Goal: Information Seeking & Learning: Check status

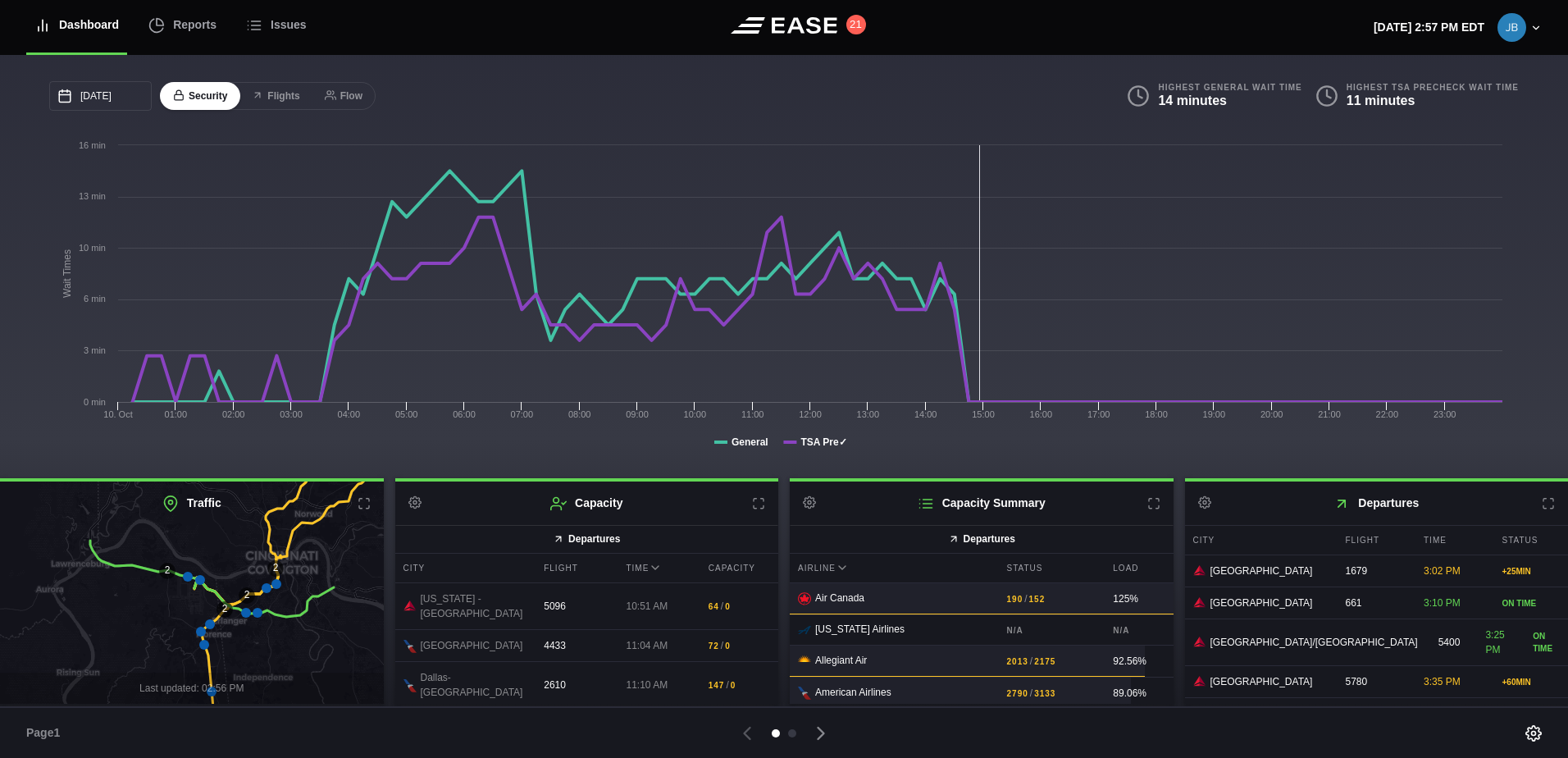
click at [1147, 504] on icon at bounding box center [1154, 504] width 14 height 14
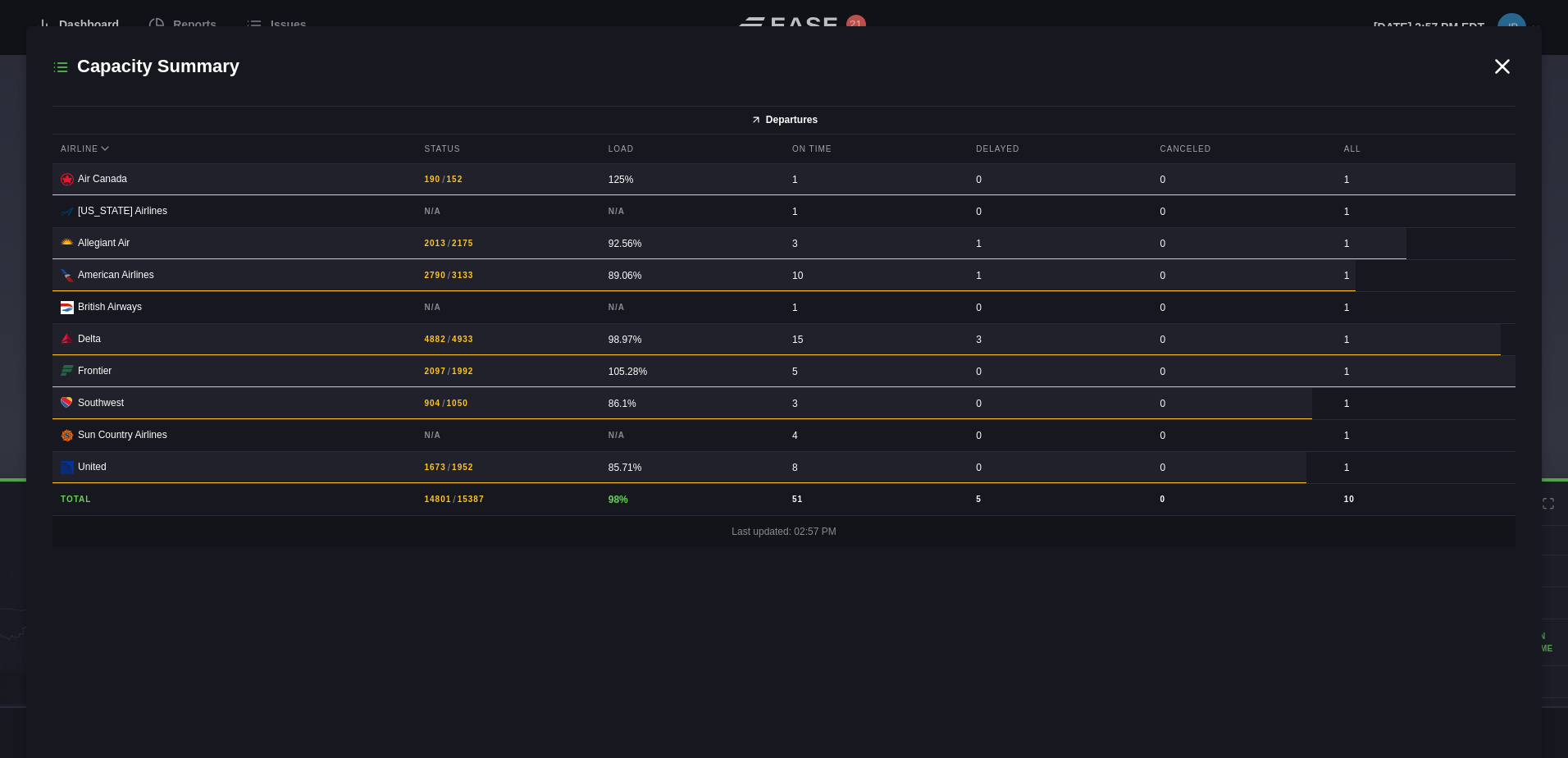
click at [1498, 68] on icon at bounding box center [1502, 66] width 25 height 25
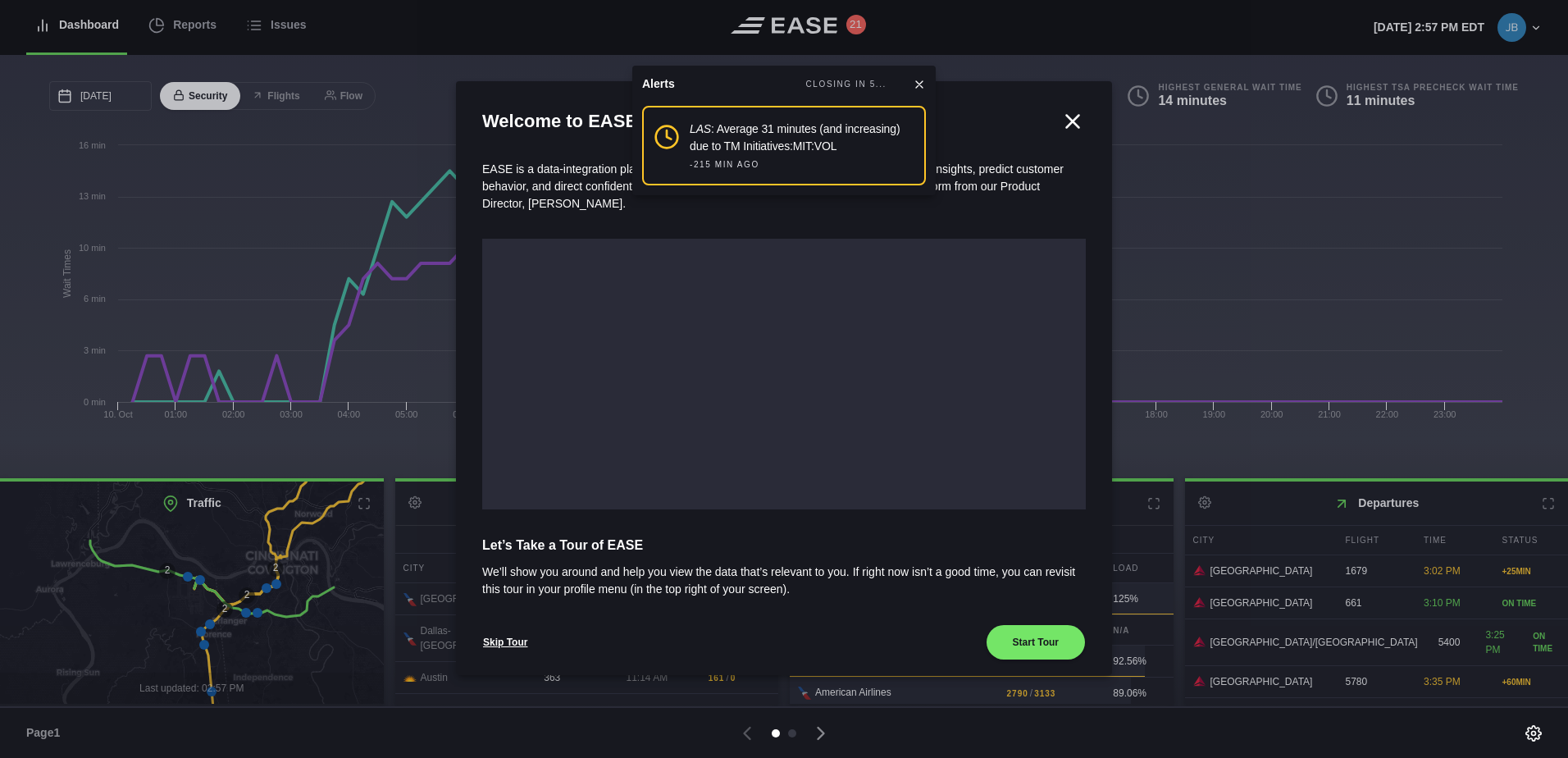
click at [915, 80] on icon at bounding box center [920, 85] width 14 height 14
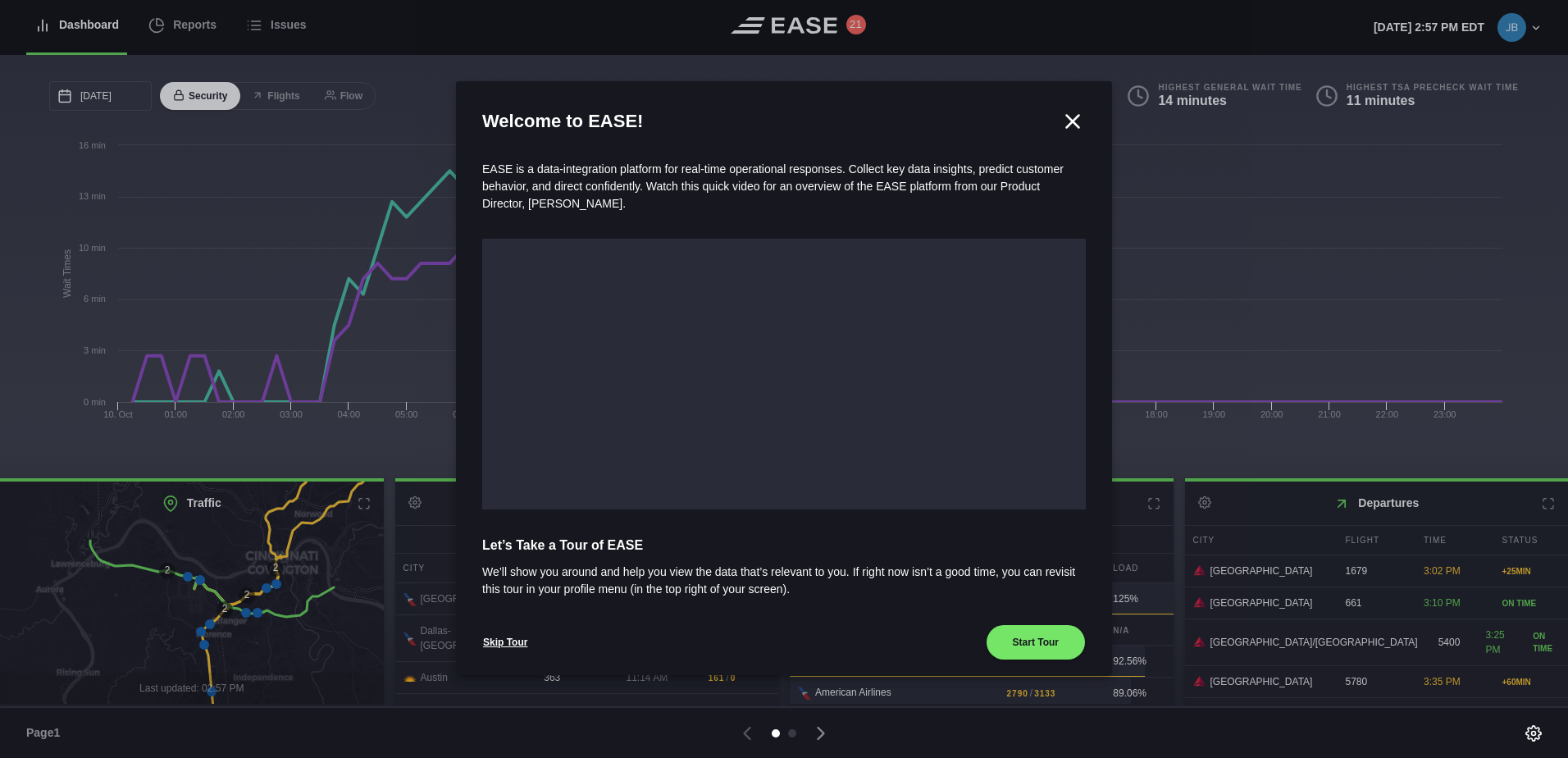
click at [1067, 117] on icon at bounding box center [1073, 121] width 13 height 13
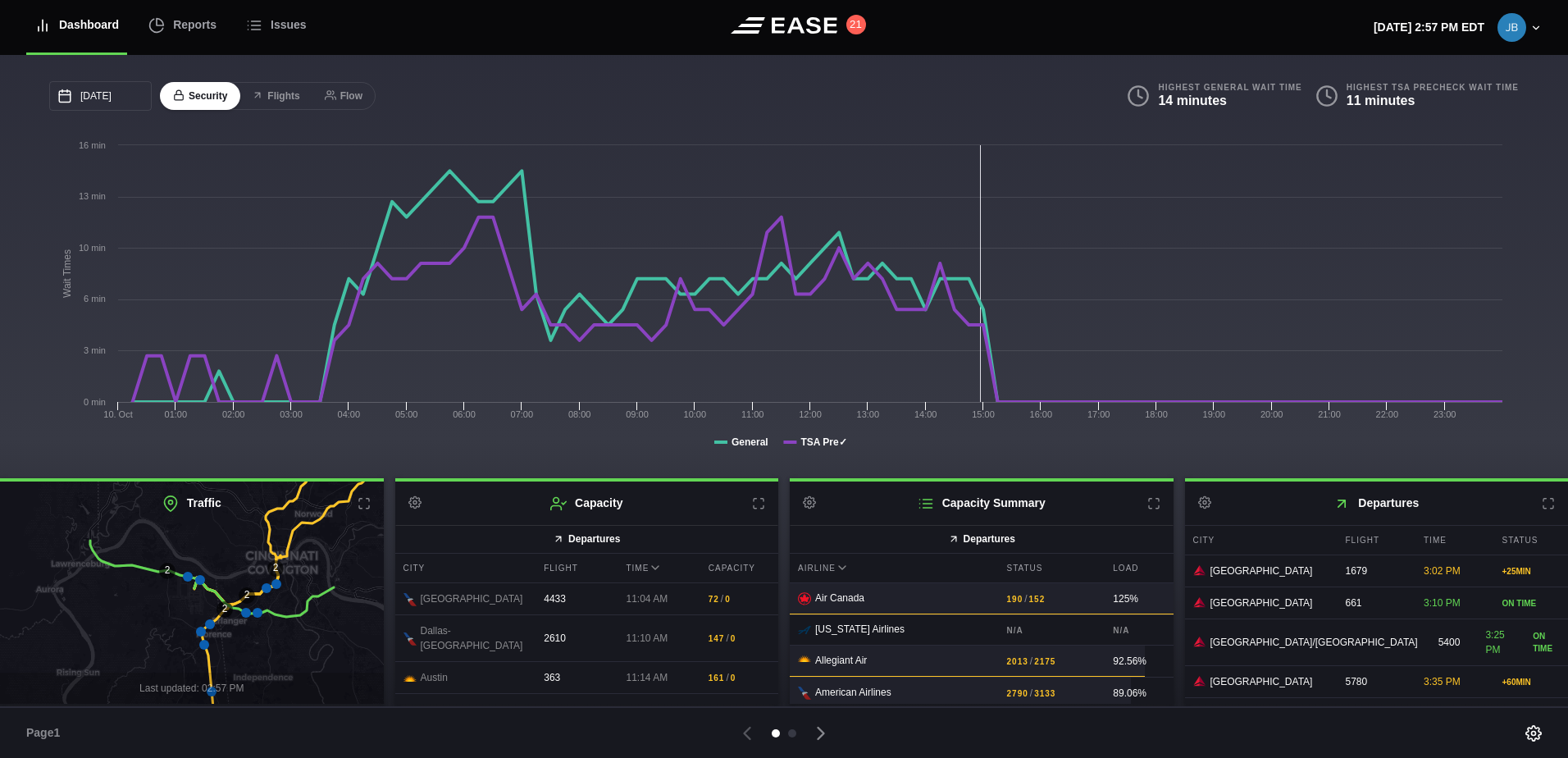
click at [1151, 505] on icon at bounding box center [1154, 504] width 14 height 14
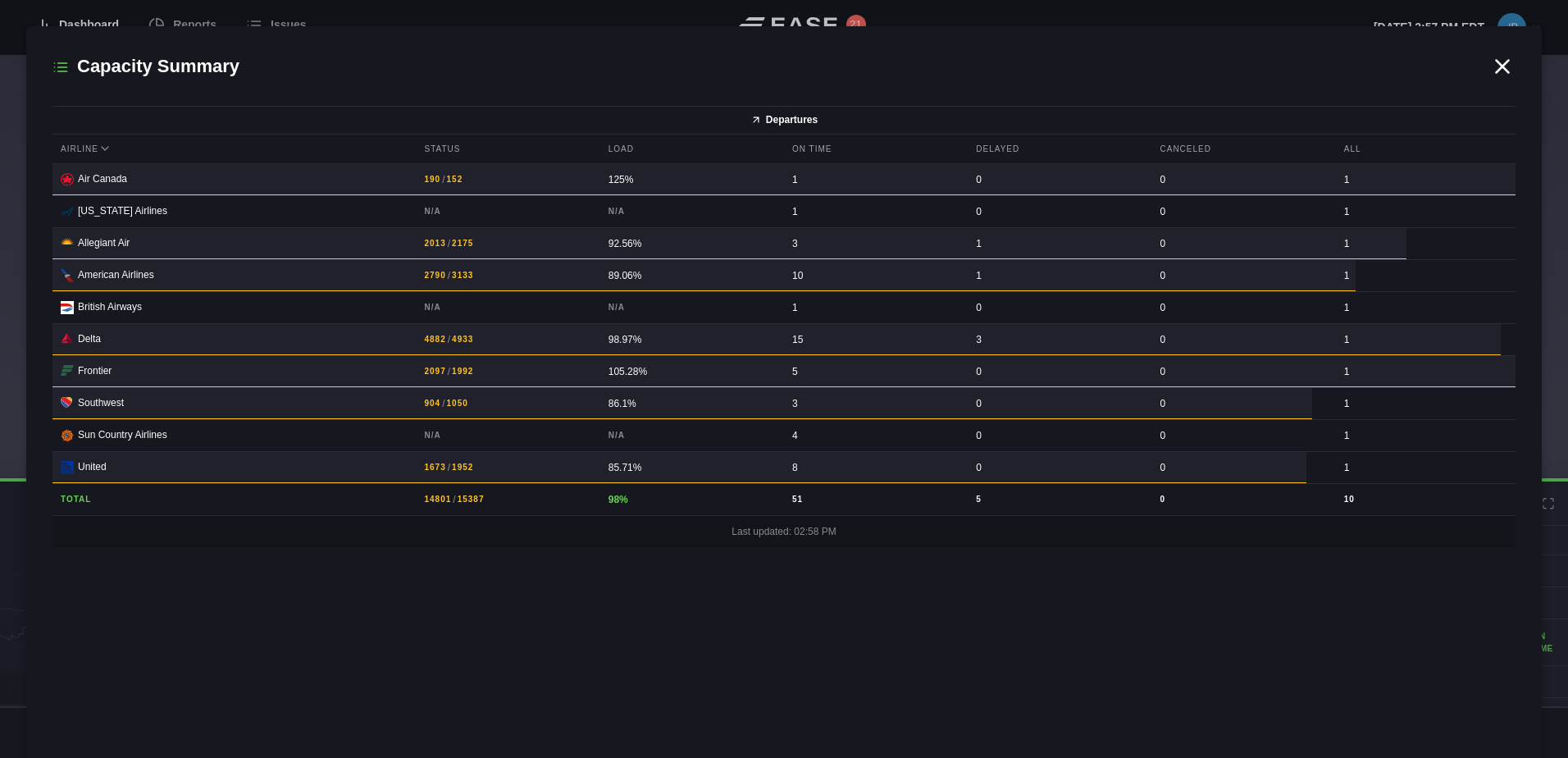
click at [1505, 63] on icon at bounding box center [1503, 66] width 13 height 13
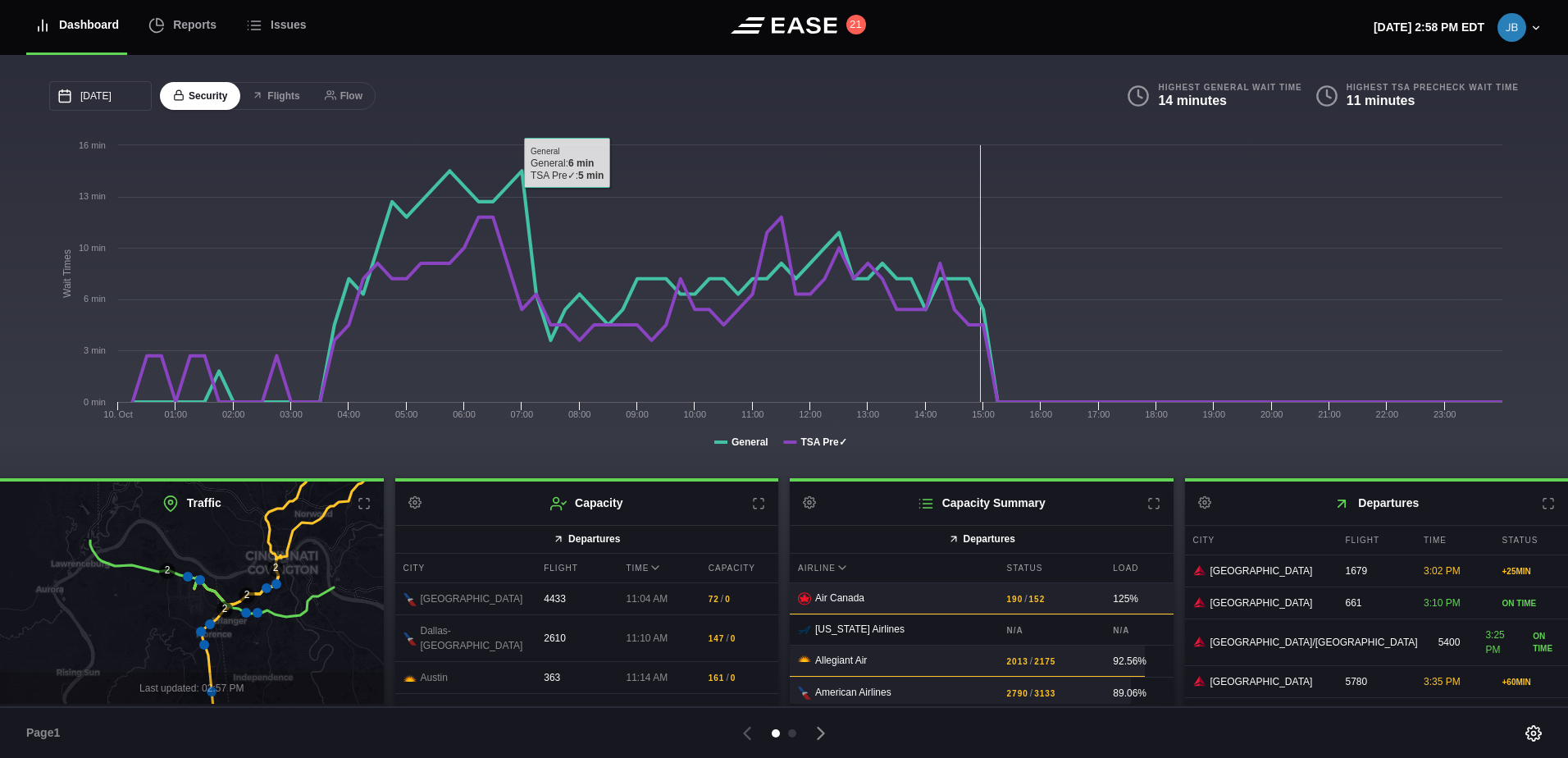
click at [586, 74] on div "[DATE] October [PERSON_NAME] Tue Wed Thu Fri Sat 28 29 [DATE] 1 2 3 4 5 6 7 8 9…" at bounding box center [784, 266] width 1568 height 423
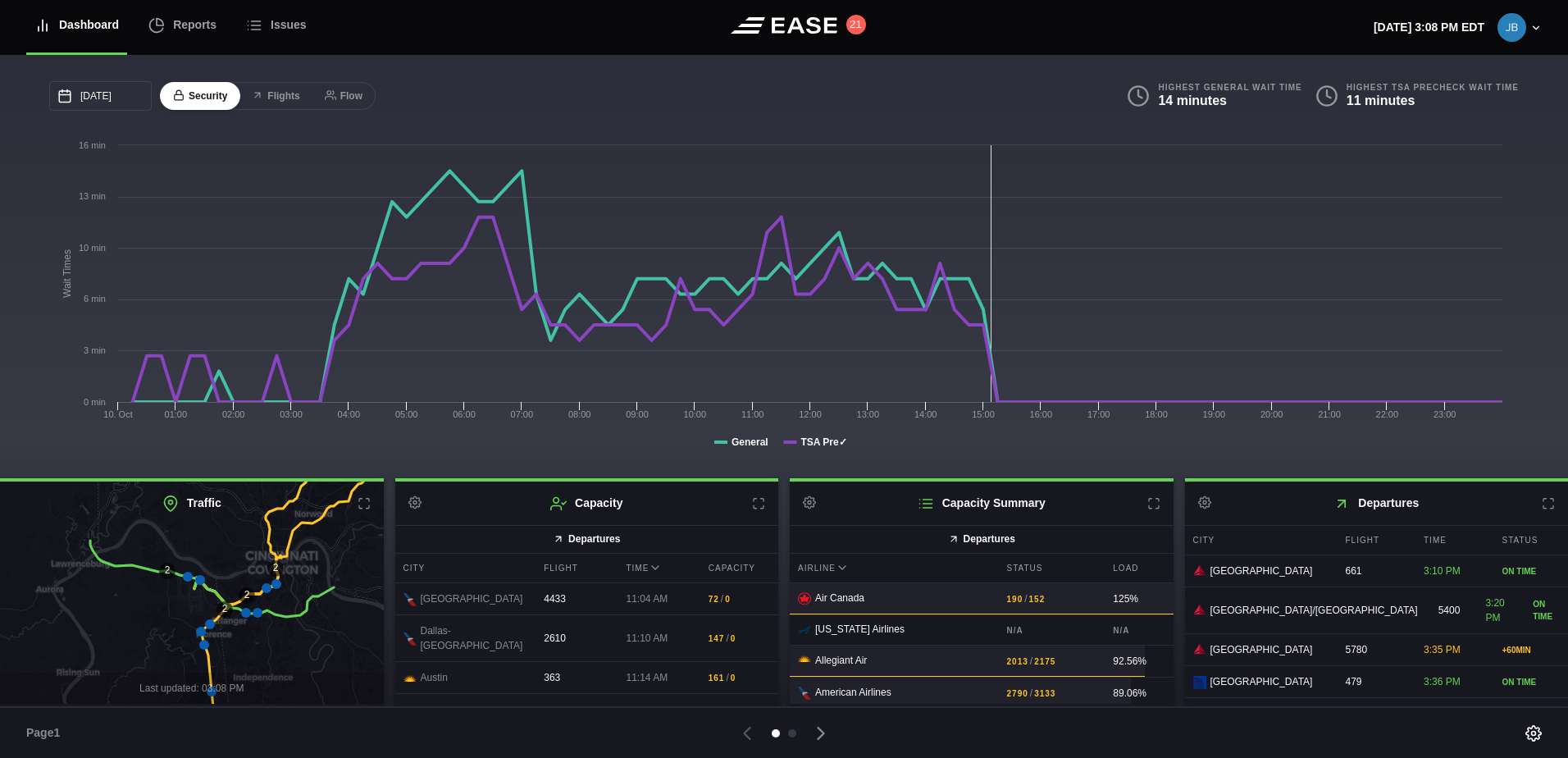
click at [1539, 25] on icon at bounding box center [1537, 28] width 12 height 12
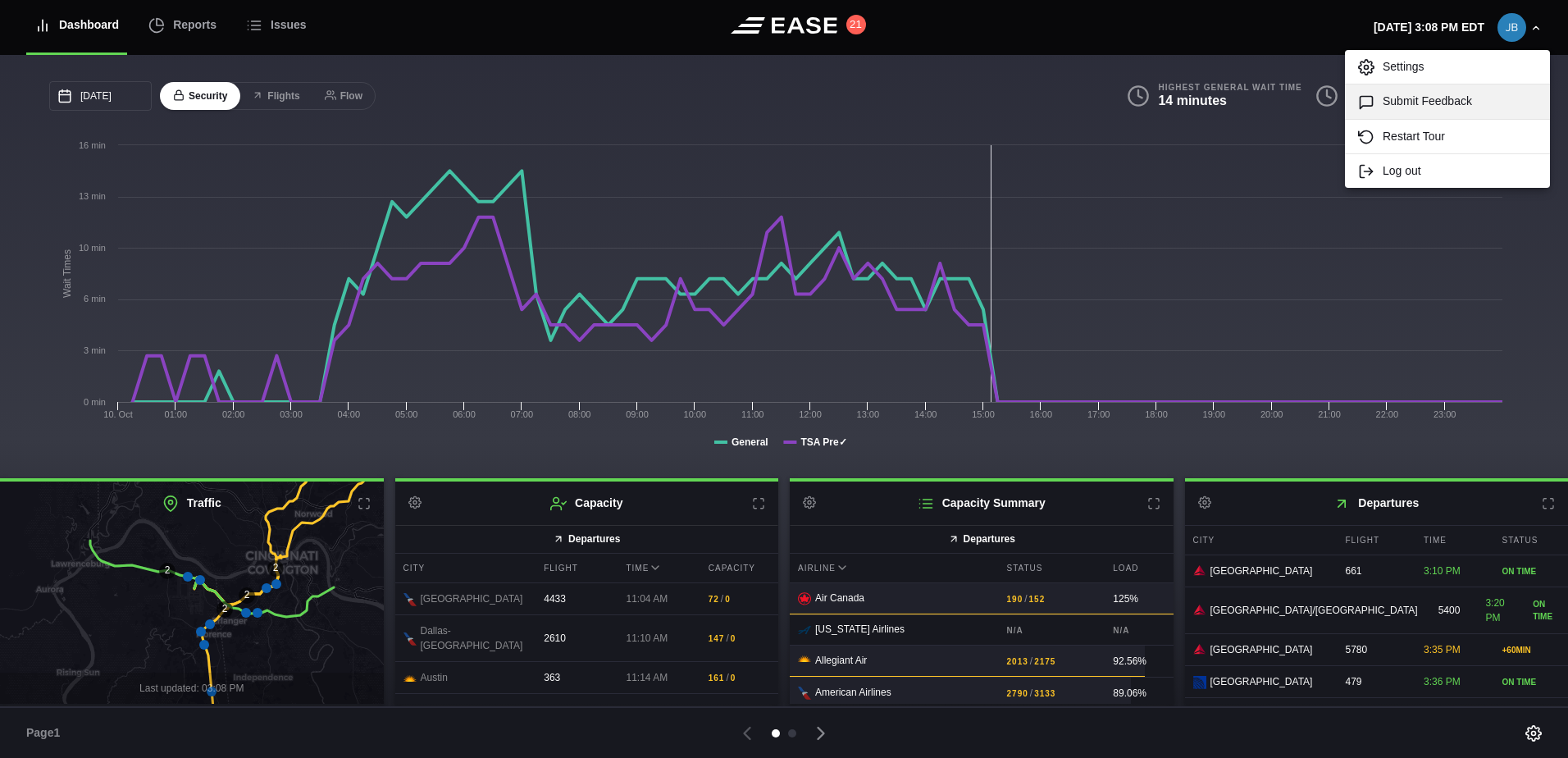
click at [1401, 106] on link "Submit Feedback" at bounding box center [1447, 101] width 205 height 34
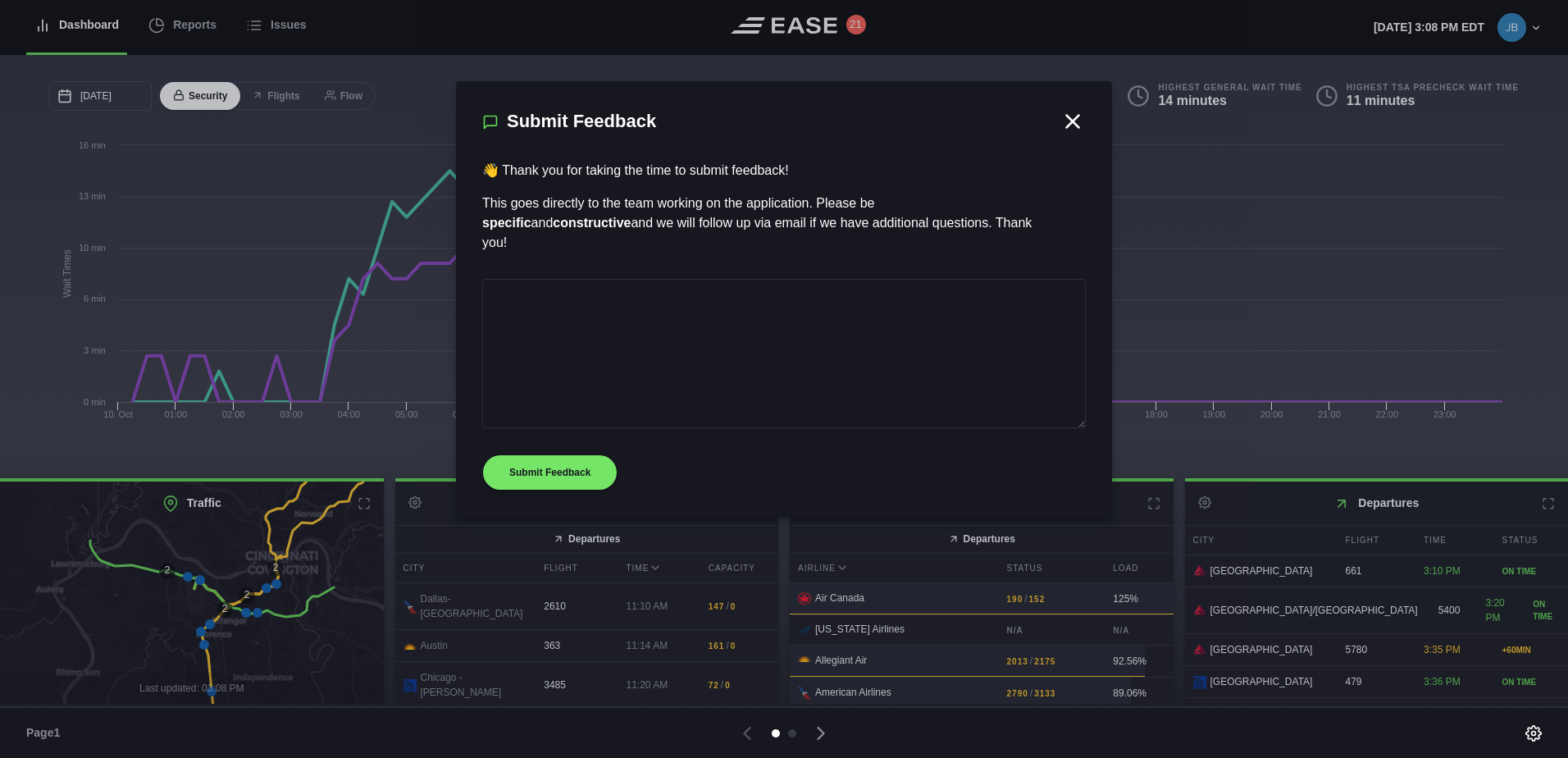
click at [1069, 123] on icon at bounding box center [1073, 121] width 25 height 25
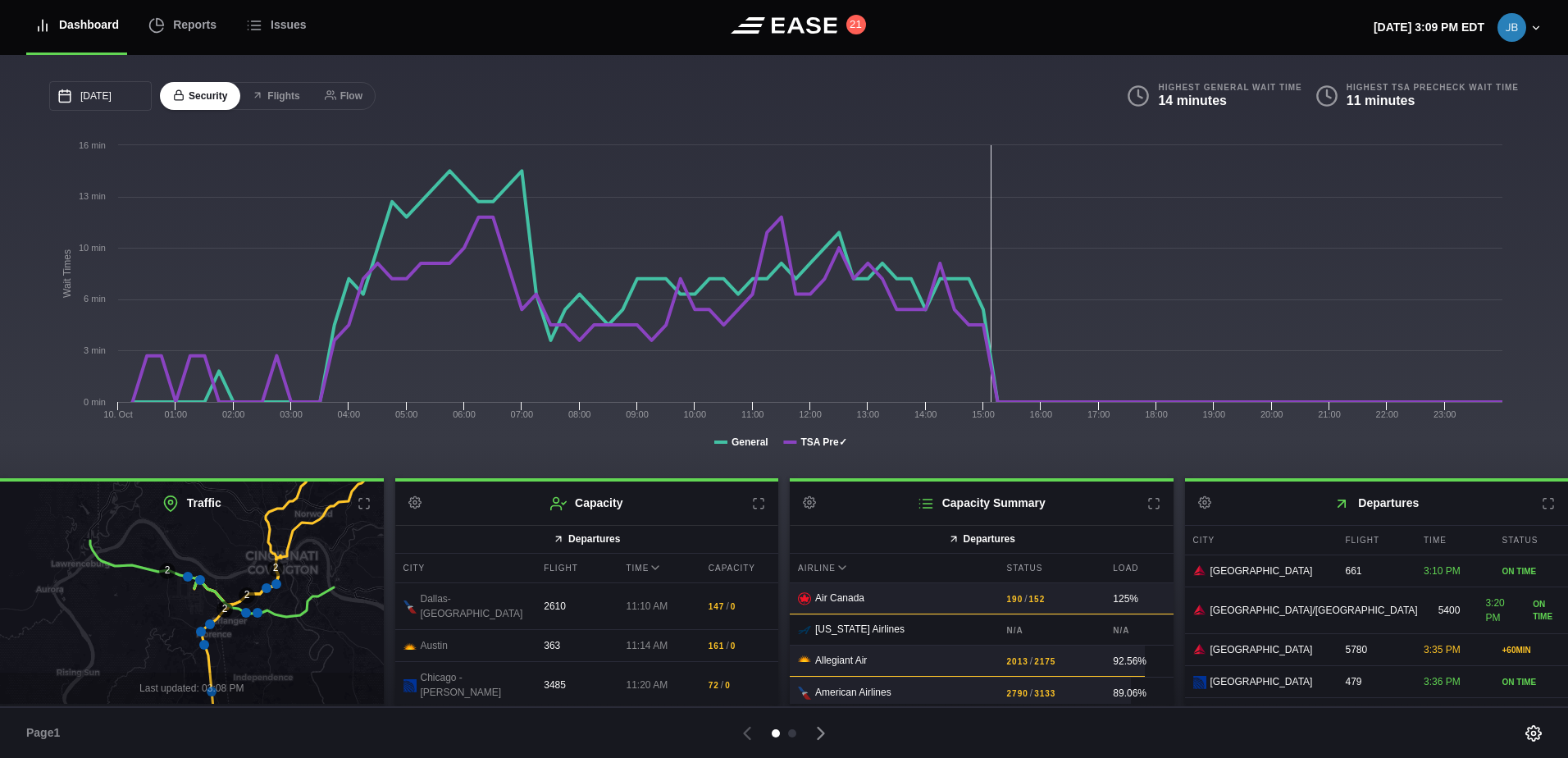
click at [1147, 504] on icon at bounding box center [1154, 504] width 14 height 14
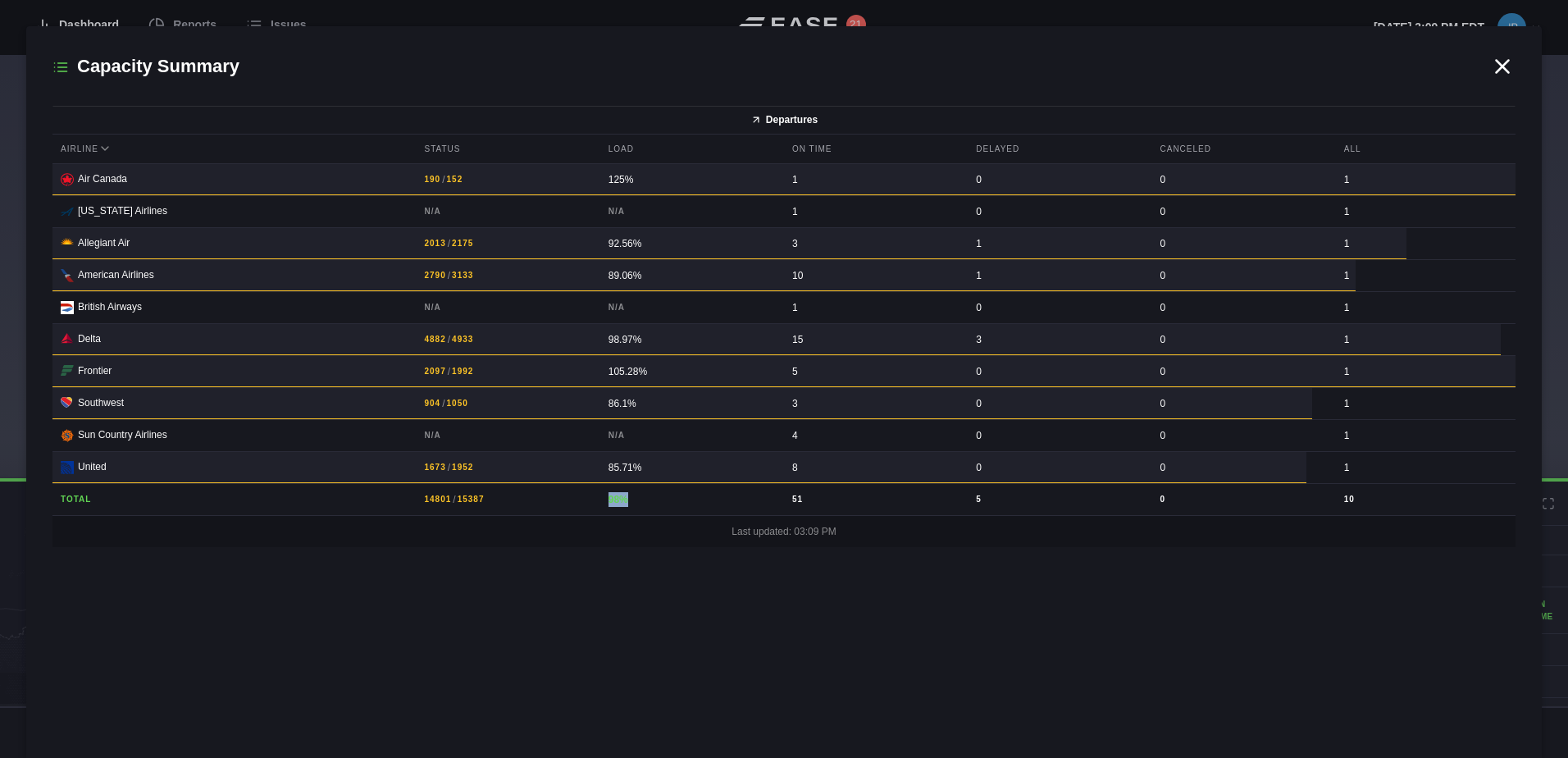
drag, startPoint x: 605, startPoint y: 506, endPoint x: 632, endPoint y: 504, distance: 27.1
click at [632, 504] on div "98%" at bounding box center [690, 499] width 179 height 31
drag, startPoint x: 632, startPoint y: 504, endPoint x: 647, endPoint y: 567, distance: 64.8
click at [647, 567] on div "Capacity Summary Departures Airline Status Load On Time Delayed Canceled All .s…" at bounding box center [784, 392] width 1516 height 732
click at [1500, 65] on icon at bounding box center [1502, 66] width 25 height 25
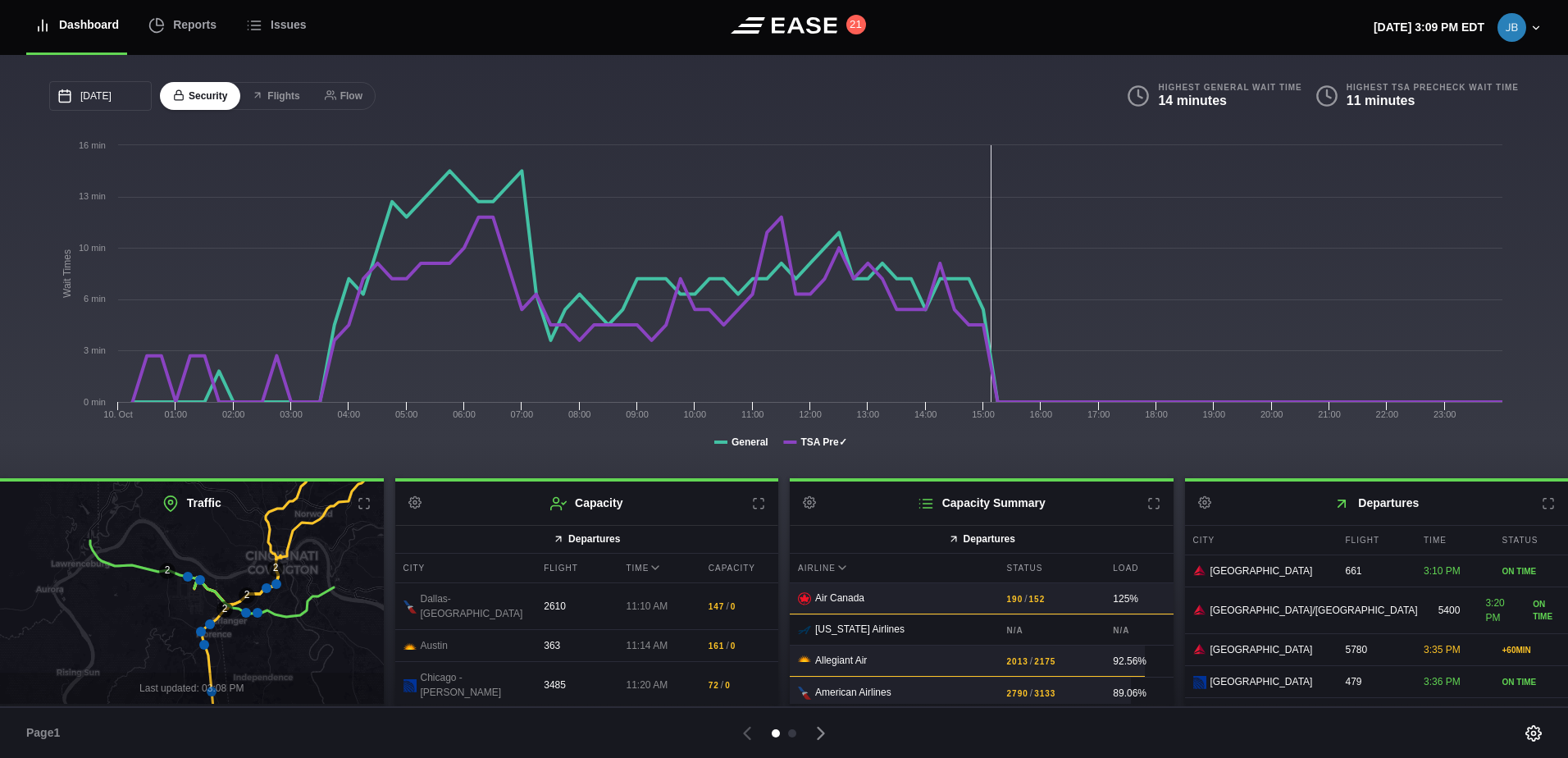
click at [1542, 508] on icon at bounding box center [1549, 504] width 14 height 14
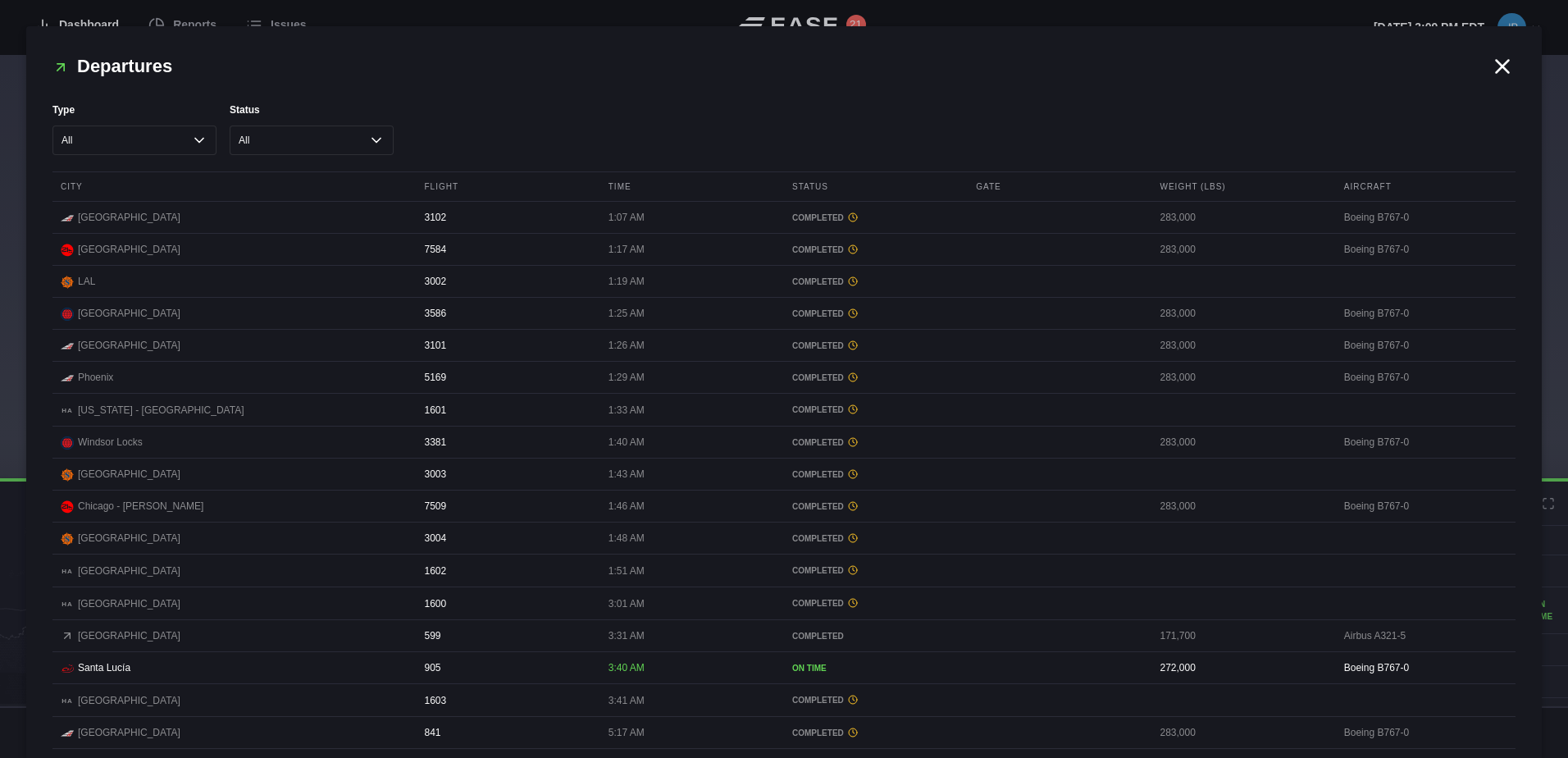
click at [1497, 69] on icon at bounding box center [1503, 66] width 13 height 13
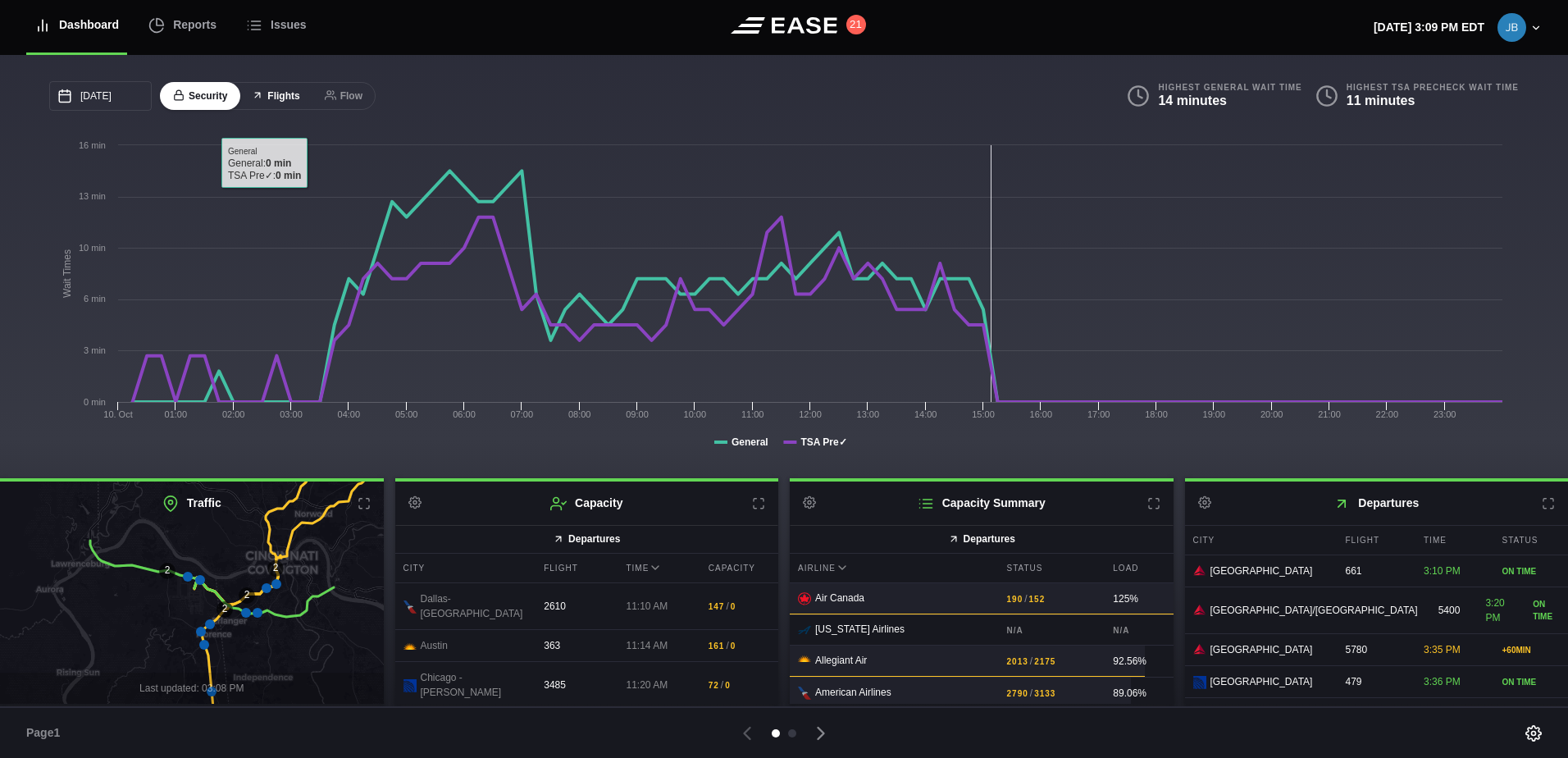
click at [280, 89] on button "Flights" at bounding box center [275, 96] width 74 height 29
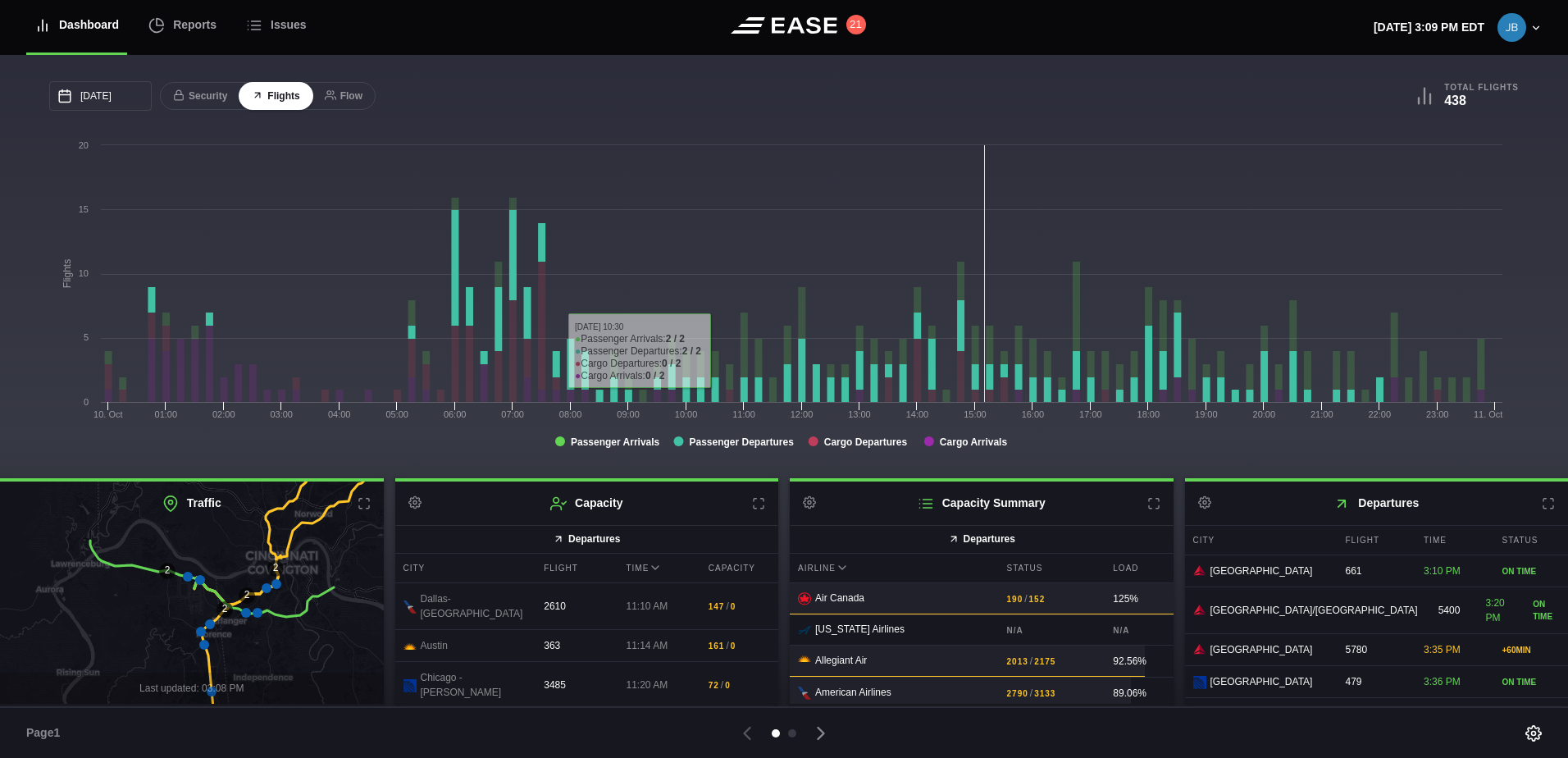
click at [680, 440] on rect at bounding box center [679, 441] width 10 height 10
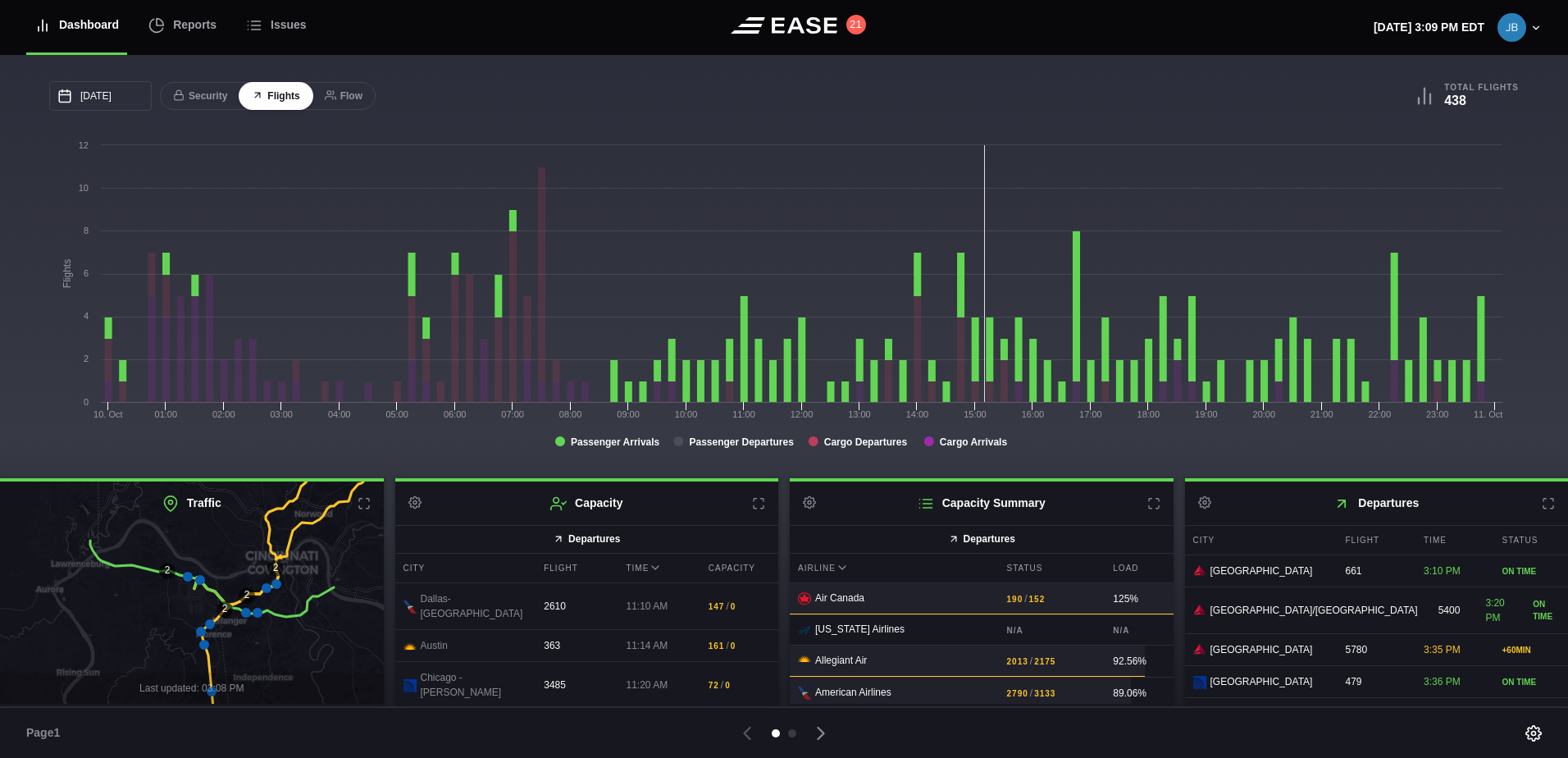
click at [562, 439] on rect at bounding box center [560, 441] width 10 height 10
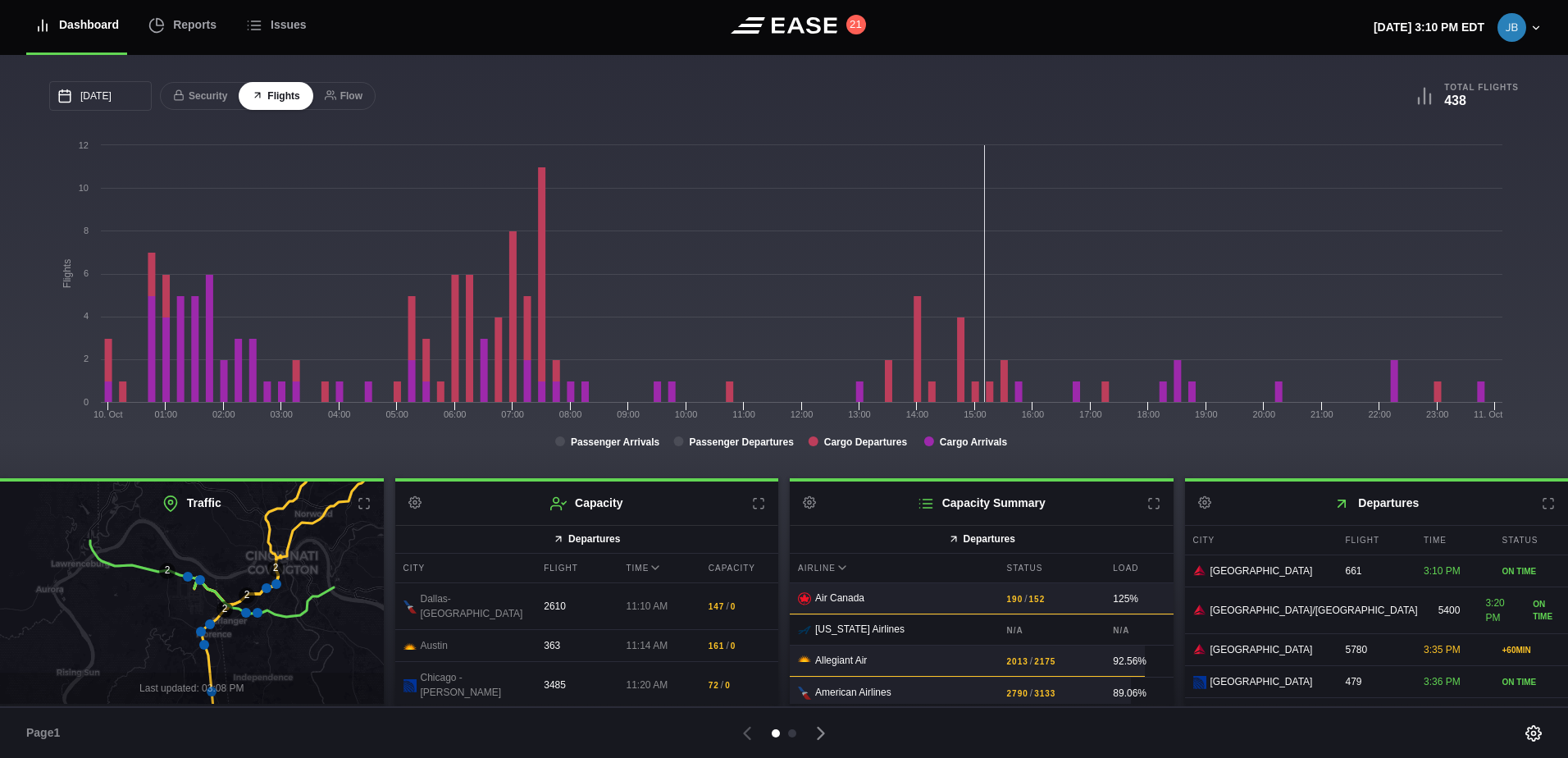
click at [759, 509] on icon at bounding box center [759, 504] width 14 height 14
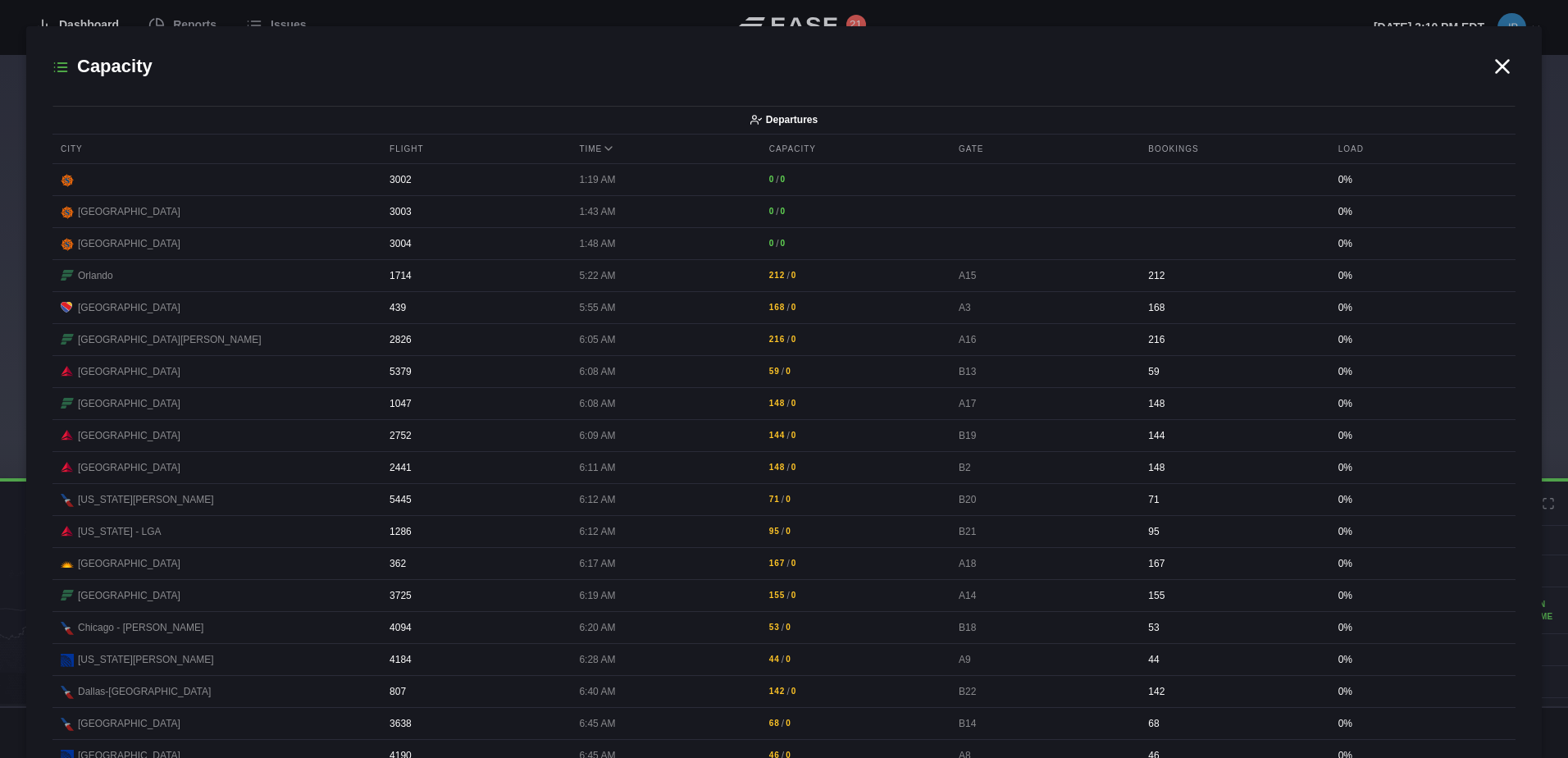
click at [1500, 63] on icon at bounding box center [1502, 66] width 25 height 25
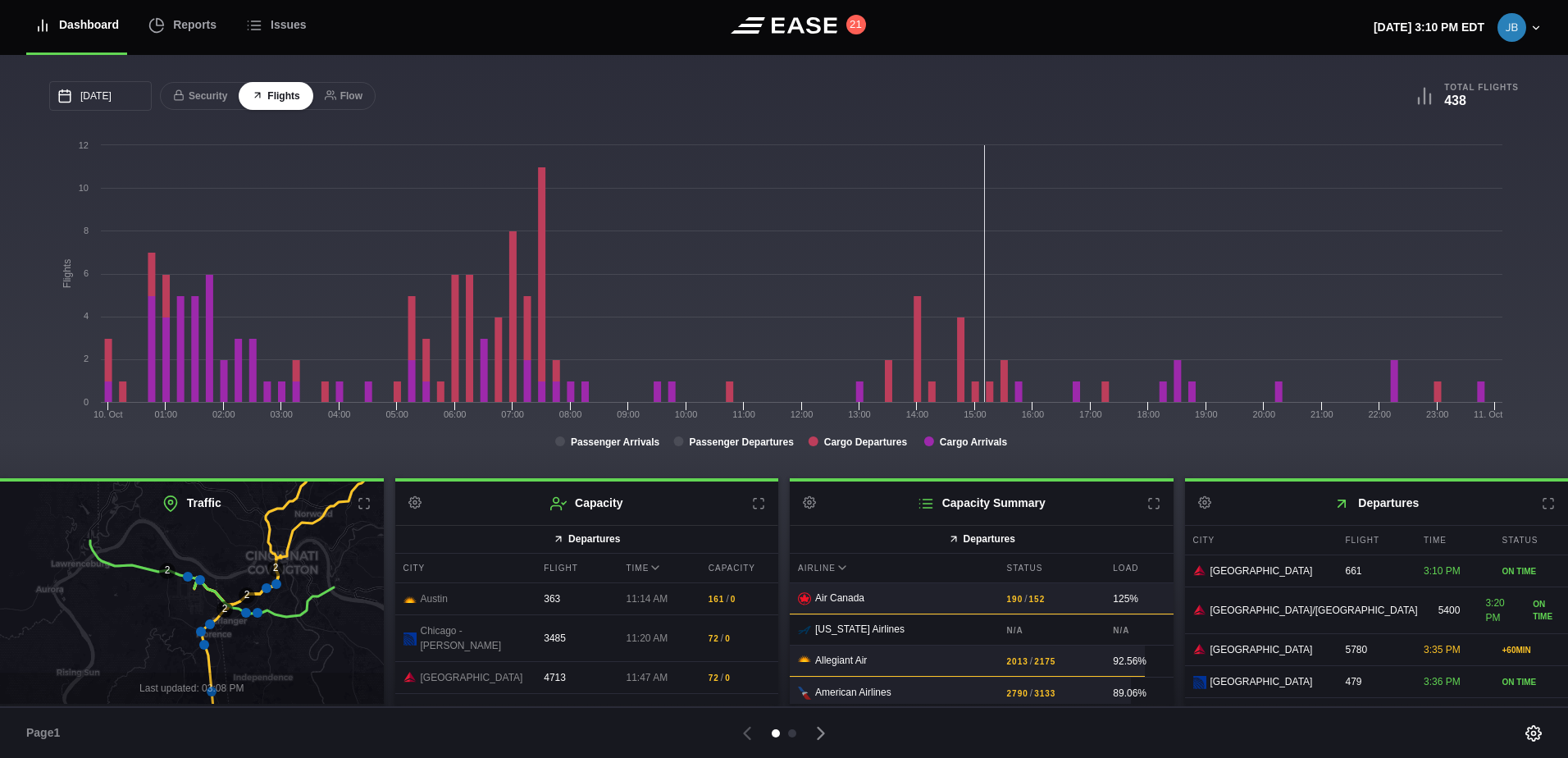
click at [1147, 503] on icon at bounding box center [1154, 504] width 14 height 14
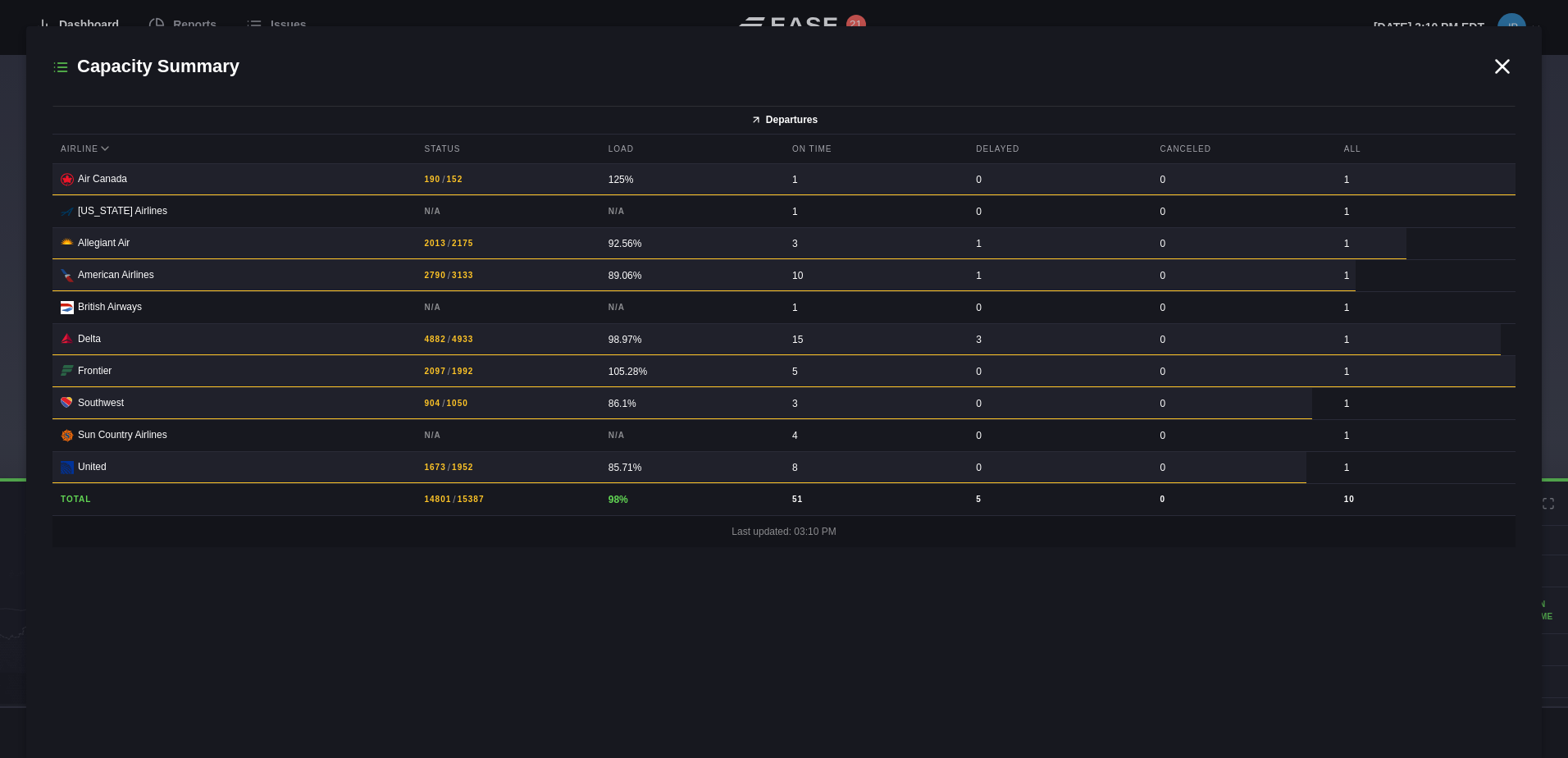
click at [1501, 65] on icon at bounding box center [1503, 66] width 13 height 13
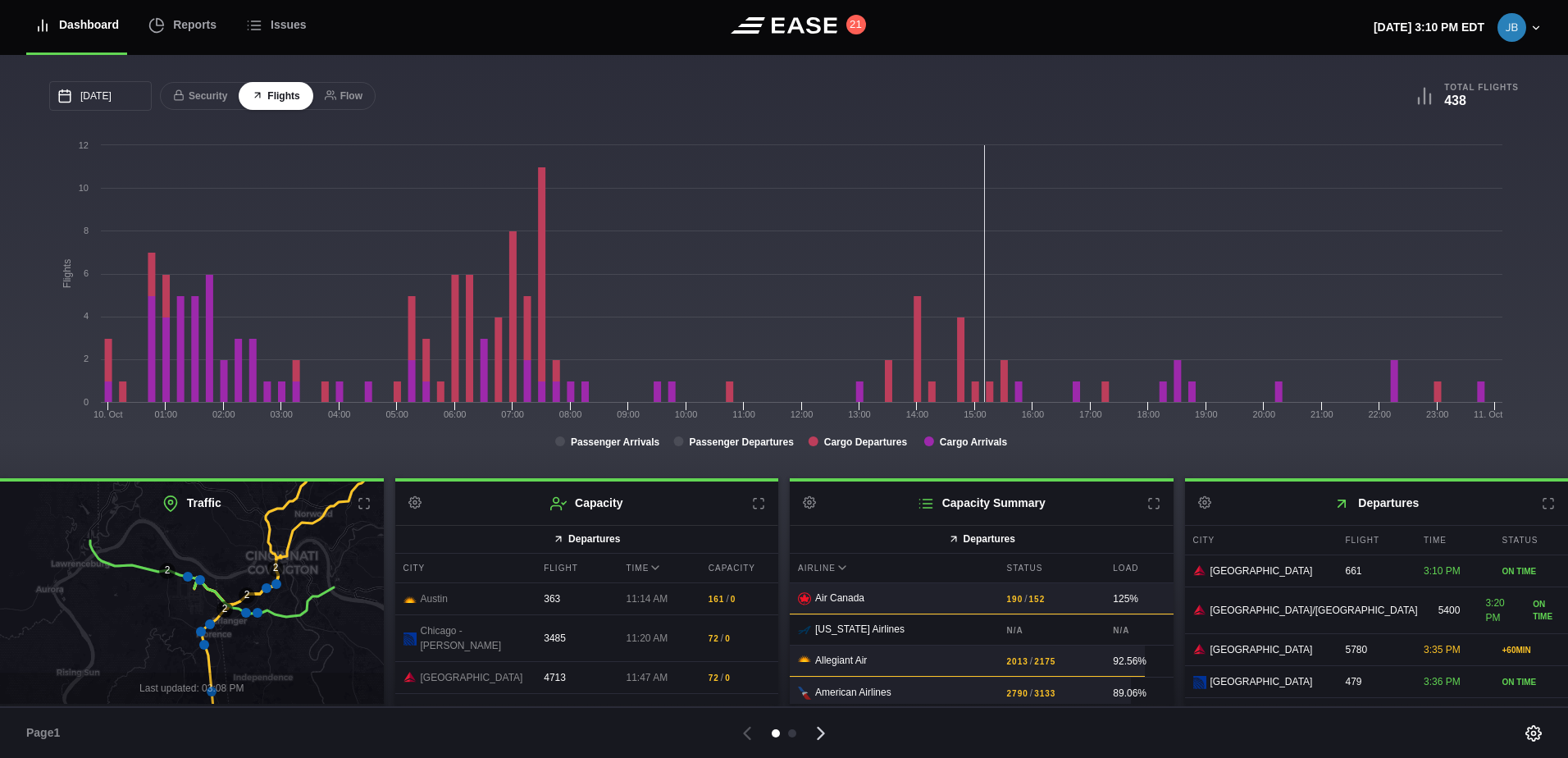
click at [816, 731] on icon at bounding box center [821, 733] width 23 height 23
